Goal: Navigation & Orientation: Find specific page/section

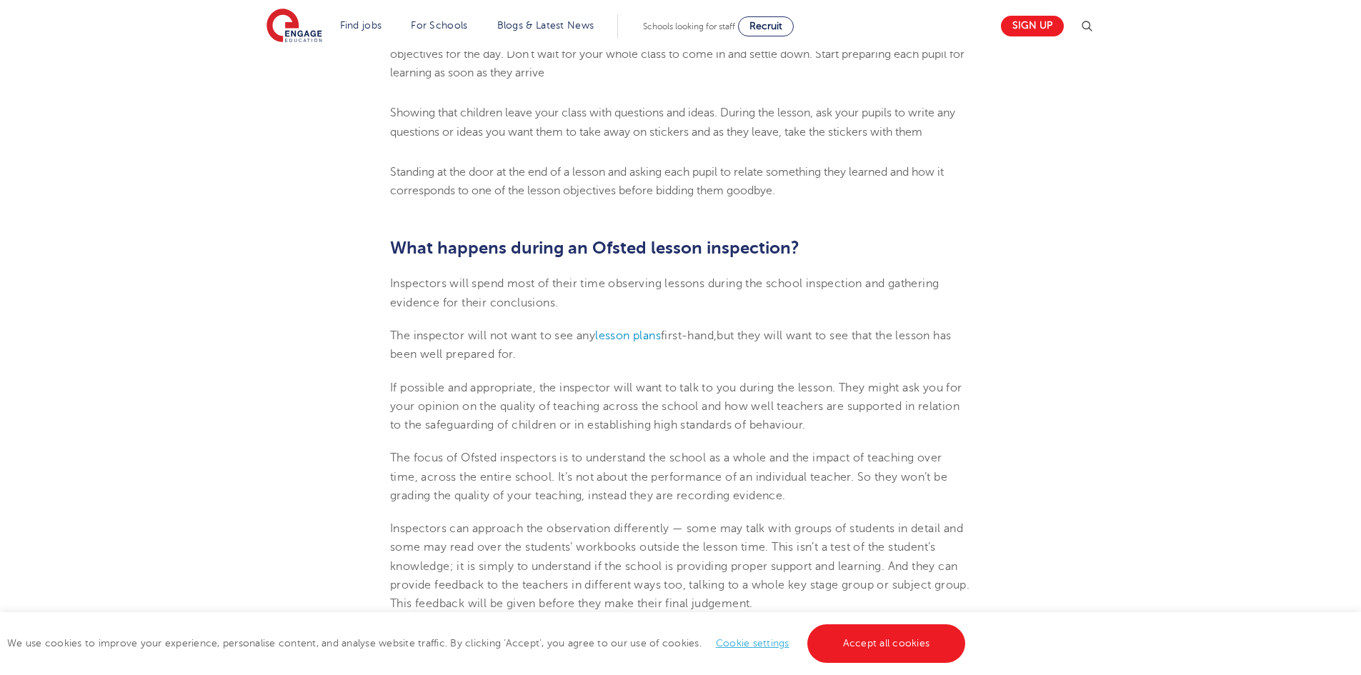
scroll to position [2779, 0]
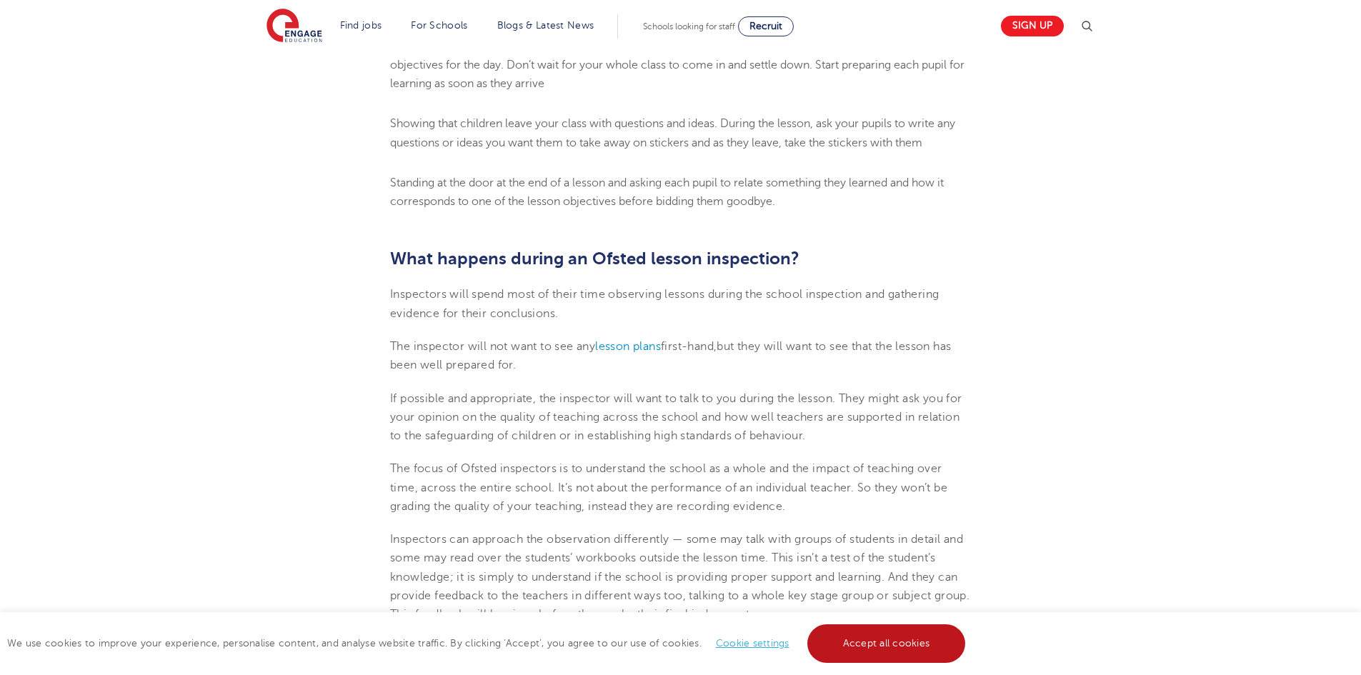
click at [892, 638] on link "Accept all cookies" at bounding box center [886, 643] width 159 height 39
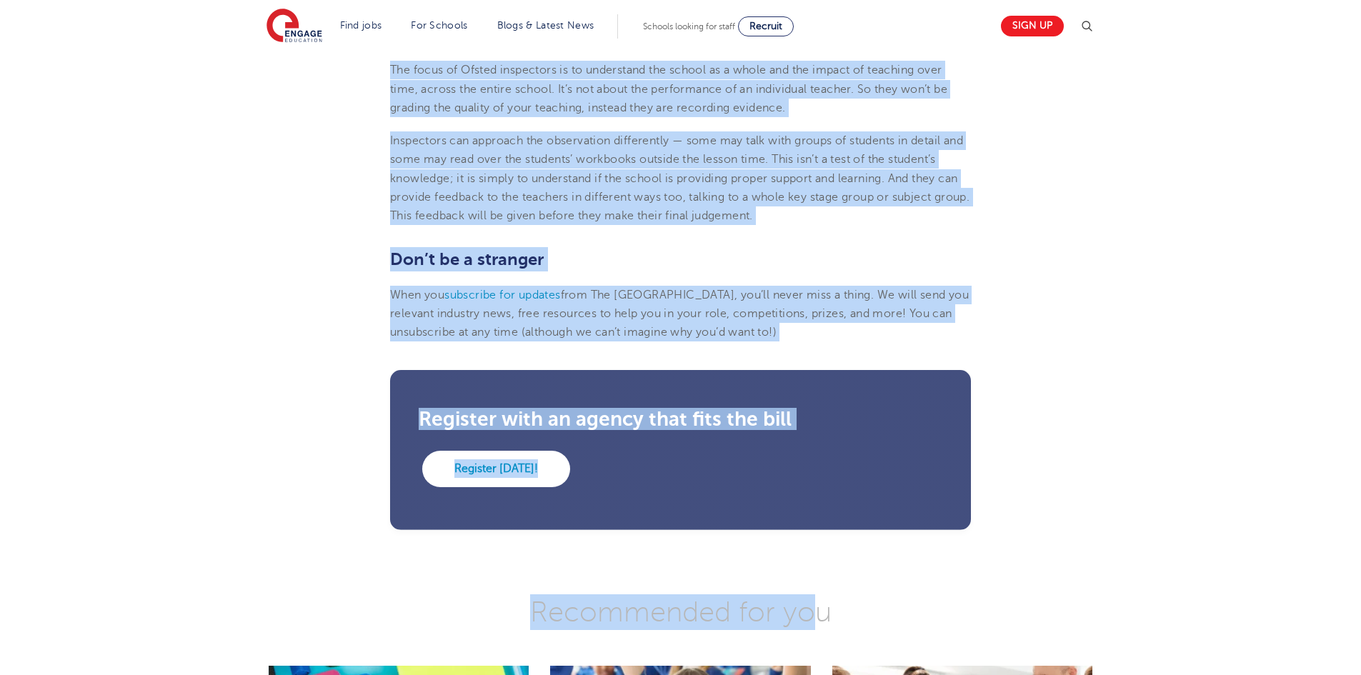
scroll to position [3332, 0]
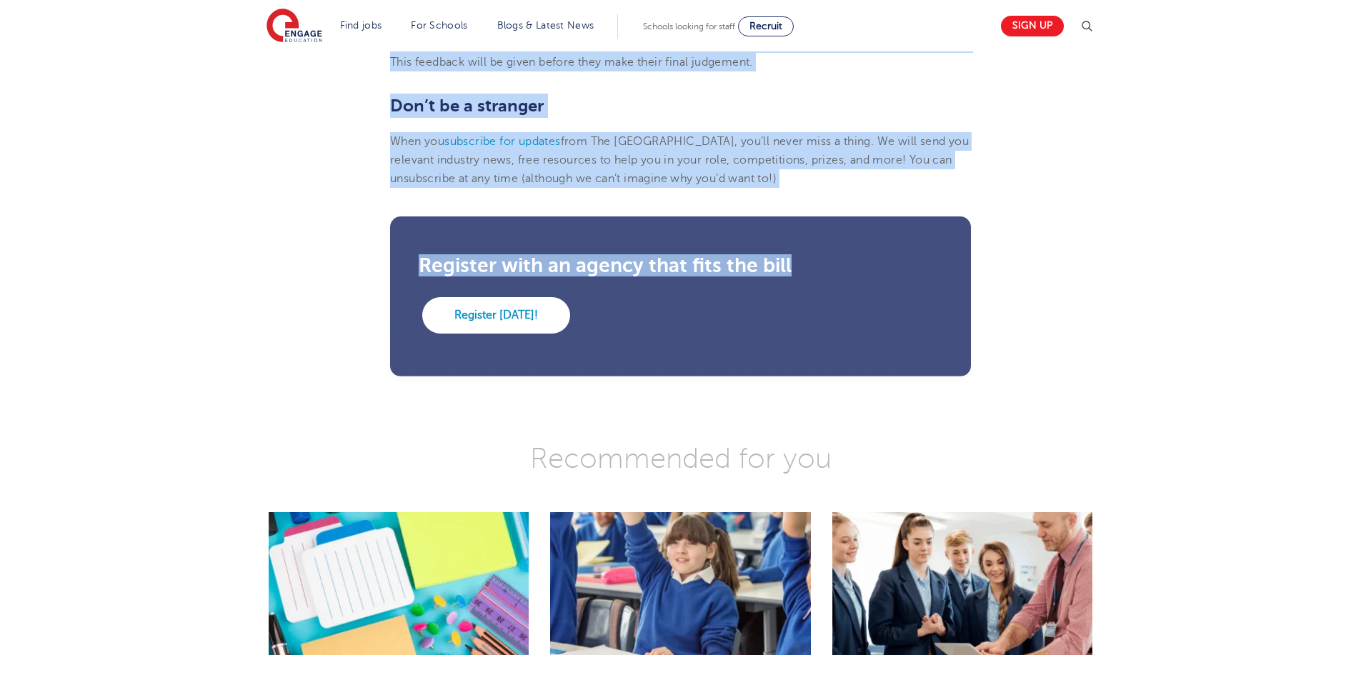
drag, startPoint x: 393, startPoint y: 56, endPoint x: 843, endPoint y: 231, distance: 483.0
copy section "Lore ipsum do Sitame ‘consectetur’ adipis? Elit sedd eius te incididun ut lab e…"
